Goal: Information Seeking & Learning: Learn about a topic

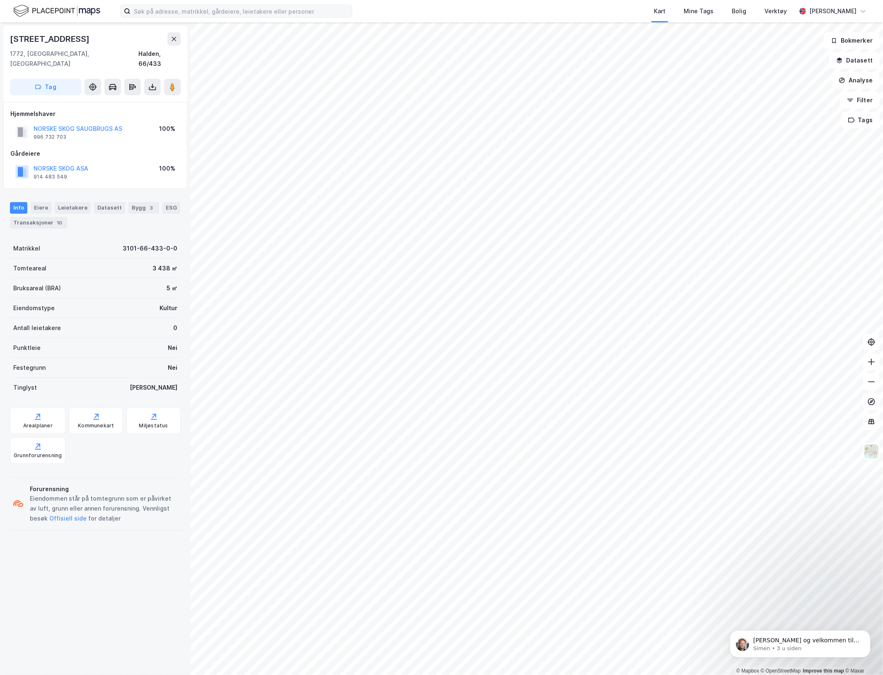
click at [199, 17] on label at bounding box center [236, 11] width 232 height 13
click at [199, 17] on input at bounding box center [241, 11] width 221 height 12
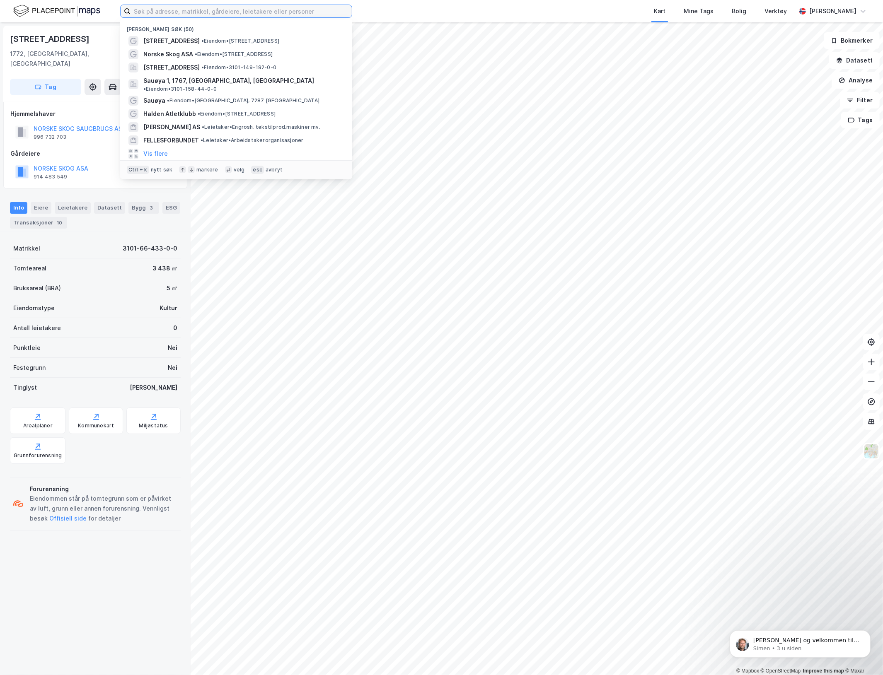
click at [199, 10] on input at bounding box center [241, 11] width 221 height 12
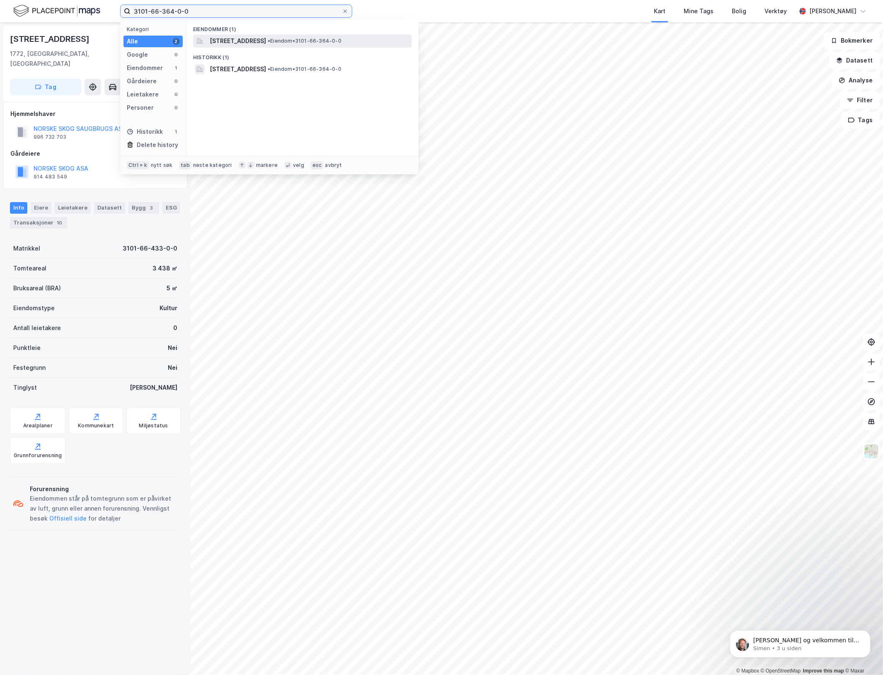
type input "3101-66-364-0-0"
